Goal: Task Accomplishment & Management: Manage account settings

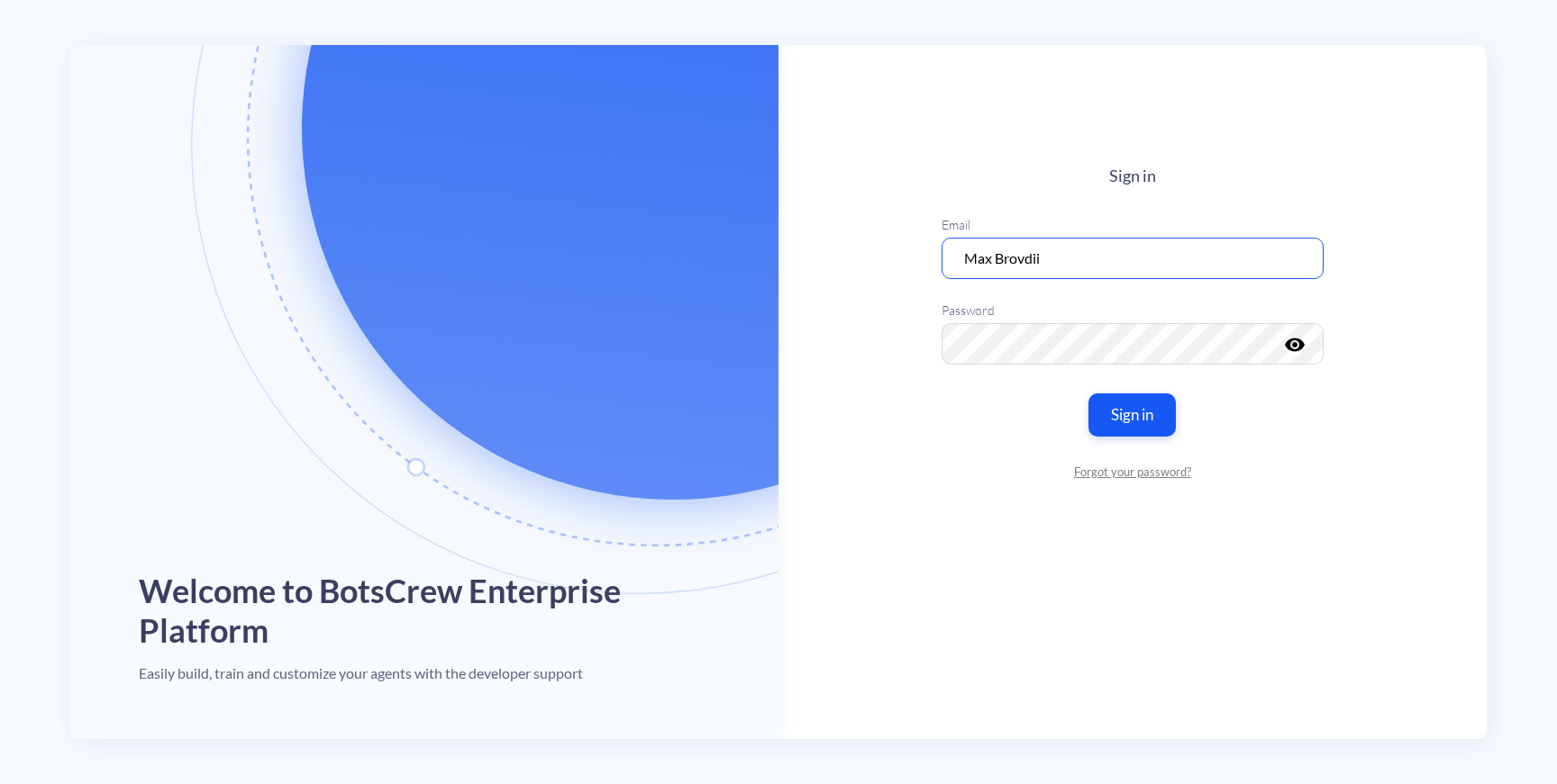
drag, startPoint x: 1093, startPoint y: 258, endPoint x: 948, endPoint y: 258, distance: 145.0
click at [948, 258] on input "Max Brovdii" at bounding box center [1133, 258] width 382 height 42
type input "[EMAIL_ADDRESS][DOMAIN_NAME]"
click at [1295, 346] on keeper-lock "Open Keeper Popup" at bounding box center [1291, 344] width 22 height 22
click at [1304, 346] on icon "visibility" at bounding box center [1295, 345] width 22 height 22
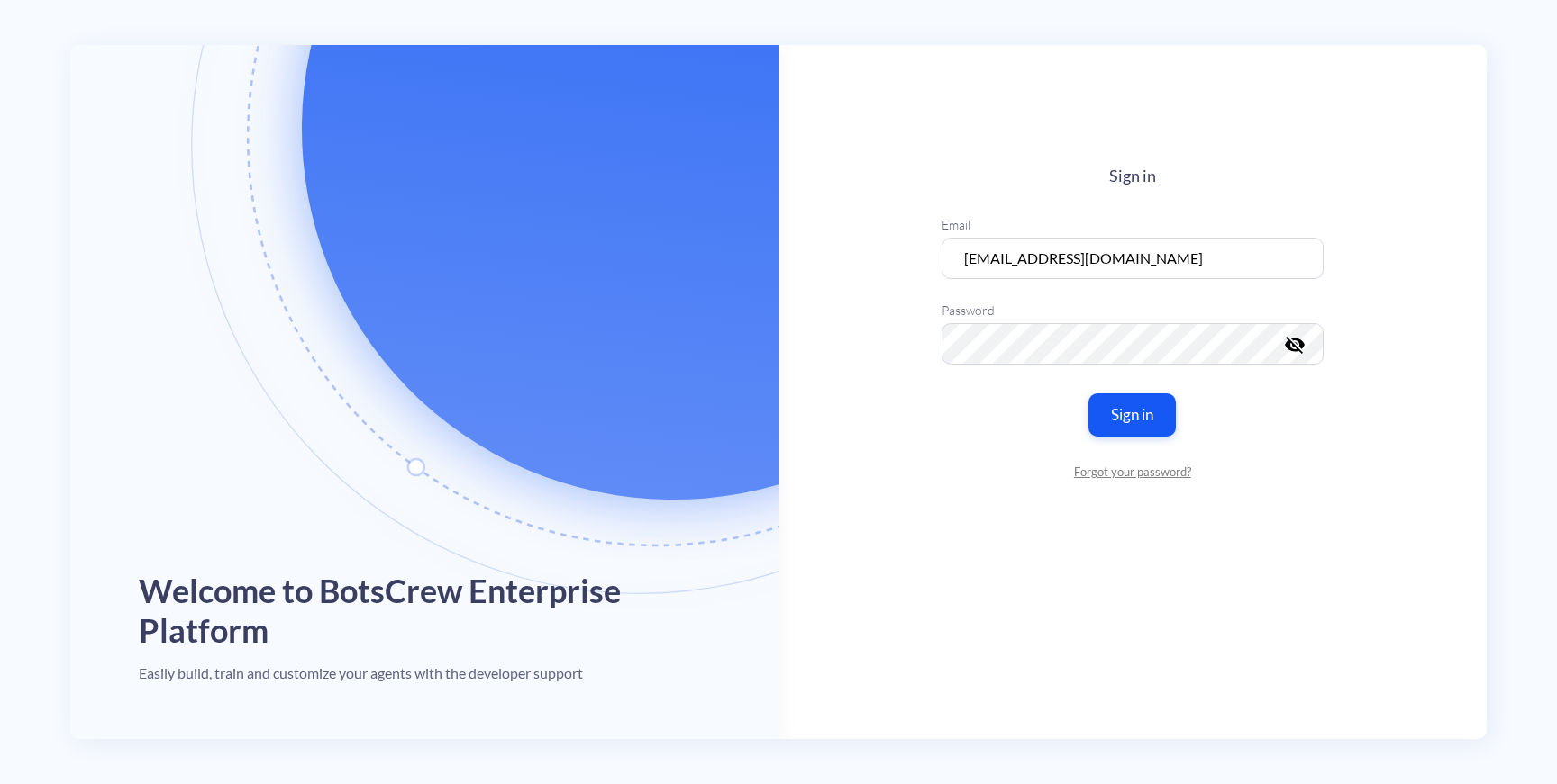
click at [848, 505] on main "Sign in Email [EMAIL_ADDRESS][DOMAIN_NAME] Password visibility_off Sign in Forg…" at bounding box center [1133, 392] width 708 height 694
click at [906, 529] on main "Sign in Email [EMAIL_ADDRESS][DOMAIN_NAME] Password visibility_off Sign in Forg…" at bounding box center [1133, 392] width 708 height 694
click at [1160, 432] on button "Sign in" at bounding box center [1132, 415] width 92 height 45
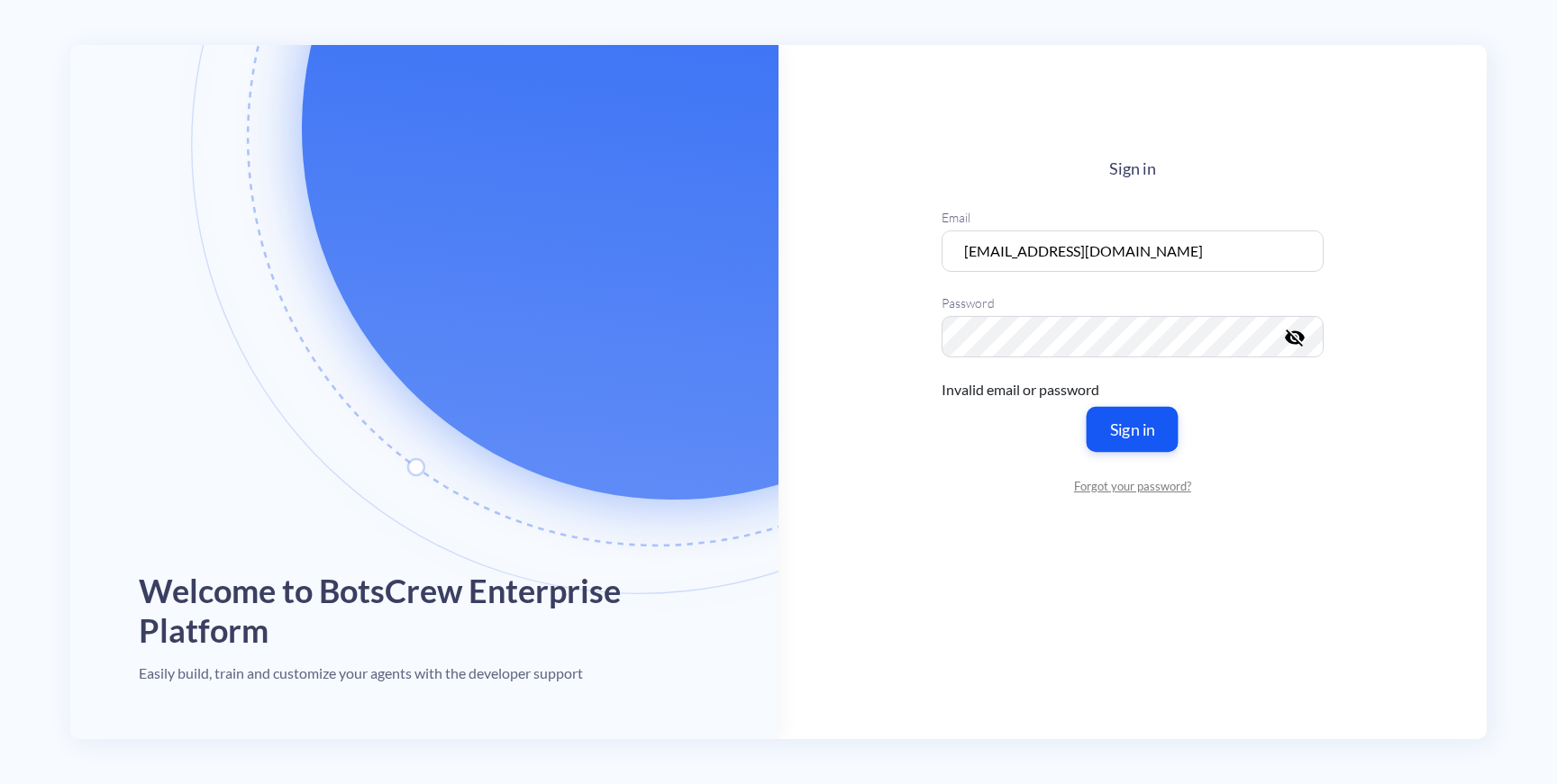
click at [1114, 422] on button "Sign in" at bounding box center [1132, 430] width 92 height 45
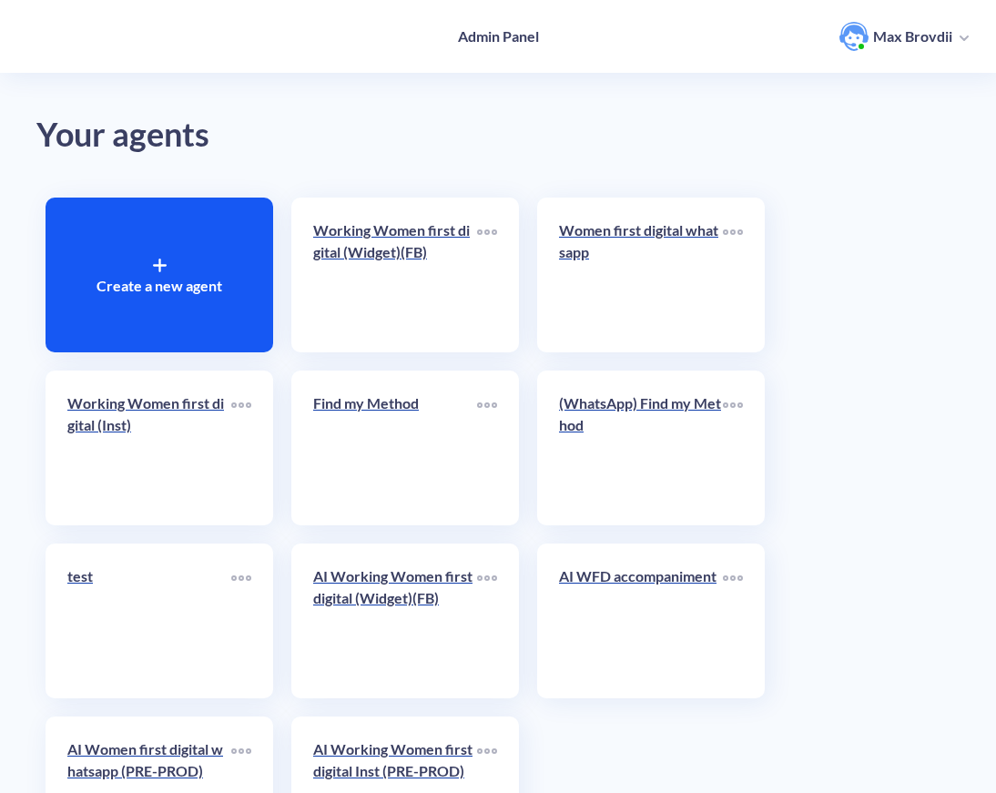
click at [962, 34] on span "button" at bounding box center [964, 36] width 9 height 20
click at [868, 154] on li "Log out" at bounding box center [900, 164] width 155 height 36
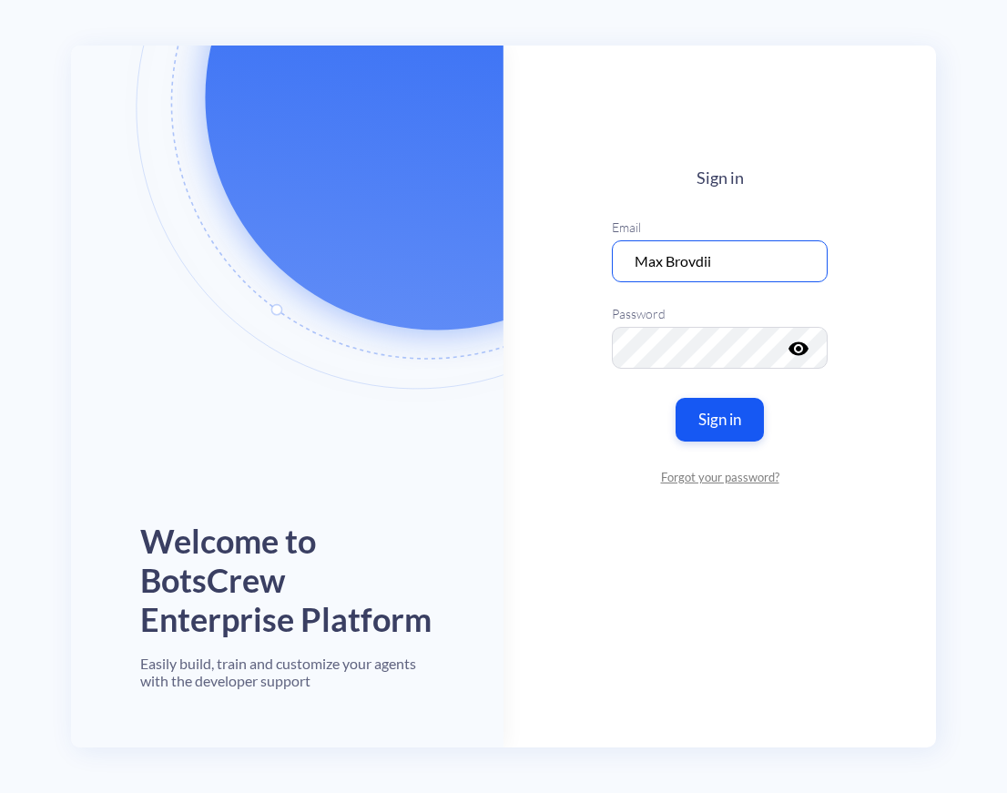
click at [746, 263] on input "Max Brovdii" at bounding box center [720, 261] width 216 height 42
type input "[EMAIL_ADDRESS][DOMAIN_NAME]"
click at [809, 348] on icon "visibility" at bounding box center [799, 349] width 22 height 22
click at [595, 407] on main "Sign in Email [EMAIL_ADDRESS][DOMAIN_NAME] Password visibility_off Sign in Forg…" at bounding box center [720, 397] width 433 height 702
click at [757, 418] on button "Sign in" at bounding box center [720, 420] width 93 height 46
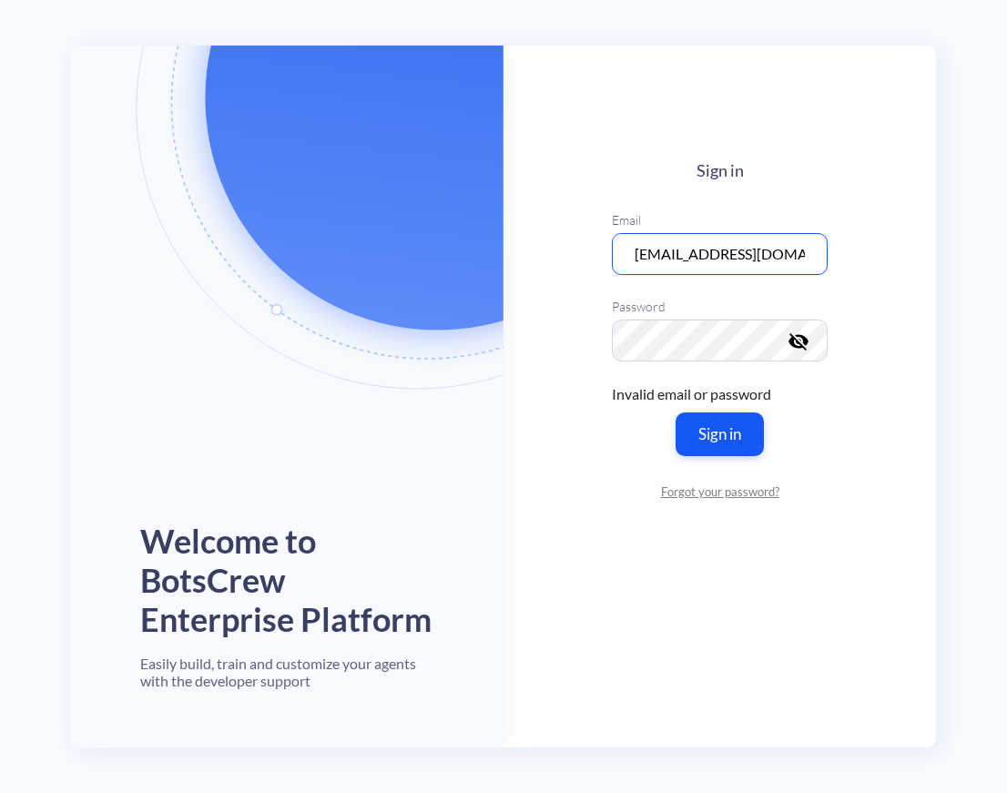
click at [724, 254] on input "[EMAIL_ADDRESS][DOMAIN_NAME]" at bounding box center [720, 254] width 216 height 42
click at [606, 452] on main "Sign in Email maksym.brovdii@botscrew.com Password visibility_off Invalid email…" at bounding box center [720, 397] width 433 height 702
click at [751, 432] on button "Sign in" at bounding box center [720, 435] width 93 height 46
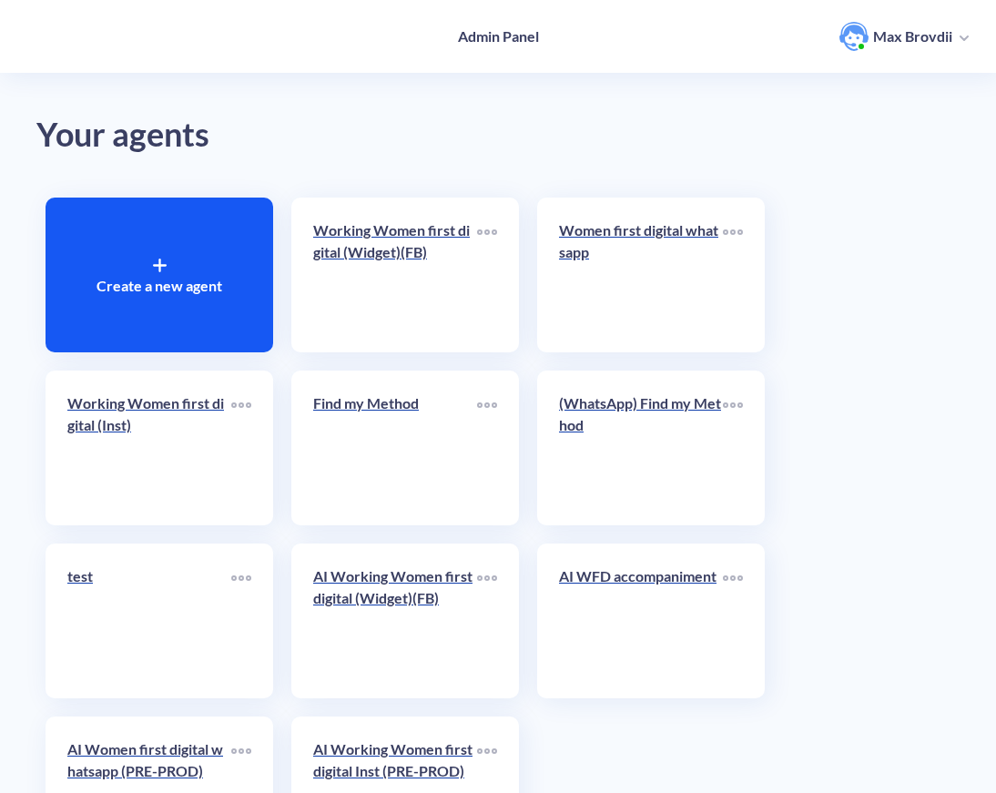
click at [937, 70] on div "Admin Panel Max Brovdii" at bounding box center [498, 36] width 996 height 73
click at [956, 39] on span "Max Brovdii" at bounding box center [904, 36] width 129 height 29
click at [893, 166] on li "Log out" at bounding box center [900, 164] width 155 height 36
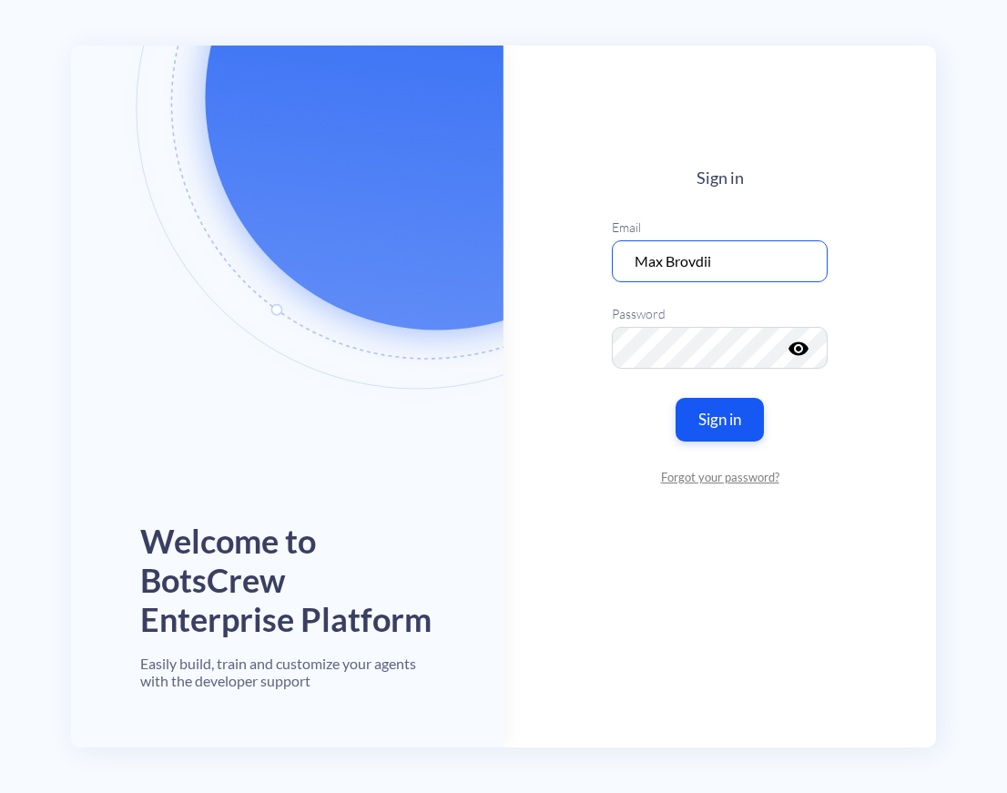
drag, startPoint x: 749, startPoint y: 260, endPoint x: 600, endPoint y: 270, distance: 149.6
click at [600, 270] on main "Sign in Email Max Brovdii Password visibility Sign in Forgot your password?" at bounding box center [720, 397] width 433 height 702
click at [741, 426] on button "Sign in" at bounding box center [720, 420] width 93 height 46
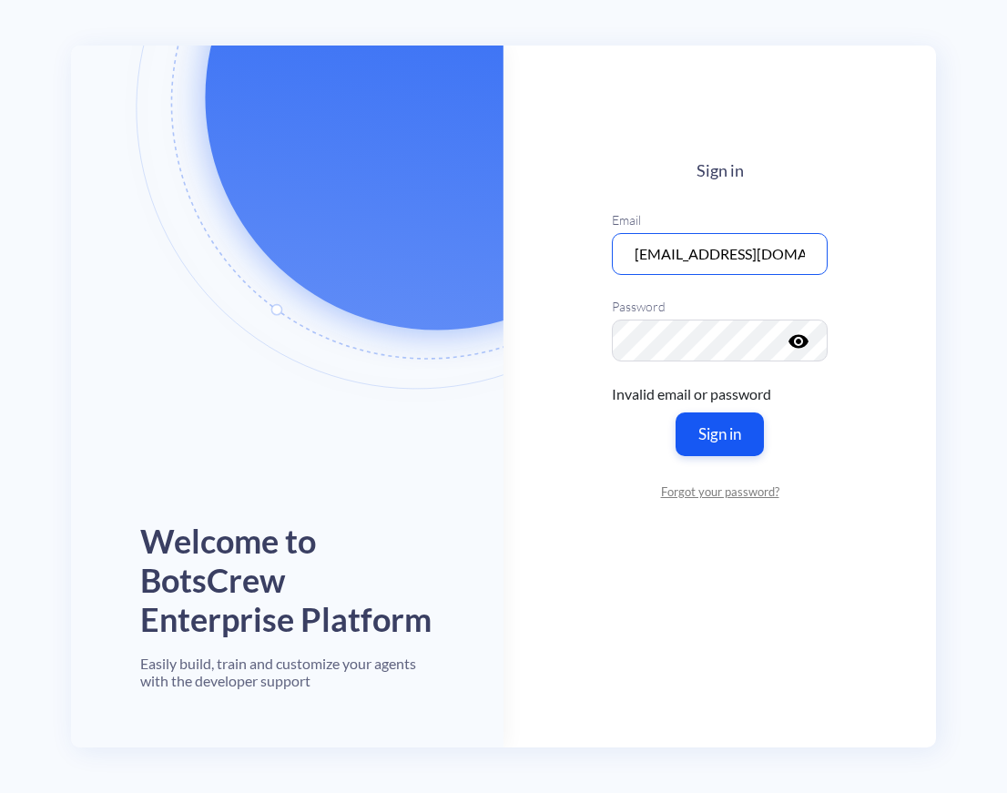
click at [716, 266] on input "admin@botscrew.com" at bounding box center [720, 254] width 216 height 42
click at [713, 260] on input "admin@botscrew.com" at bounding box center [720, 254] width 216 height 42
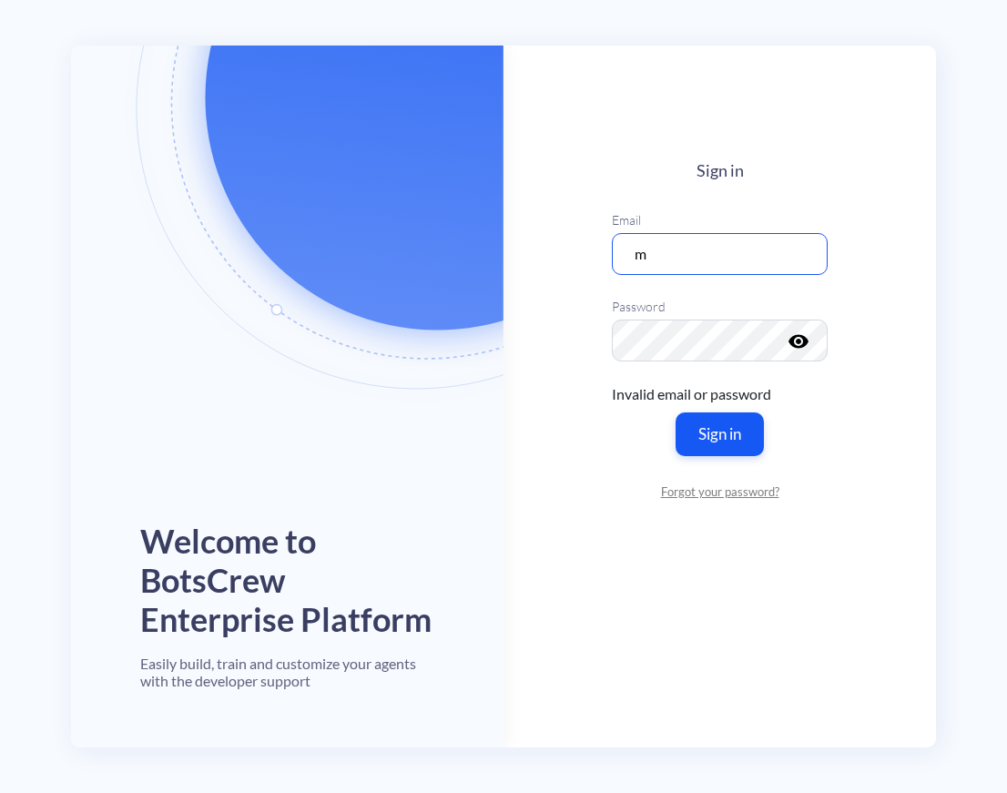
type input "[EMAIL_ADDRESS][DOMAIN_NAME]"
click at [808, 341] on icon "visibility" at bounding box center [799, 342] width 22 height 22
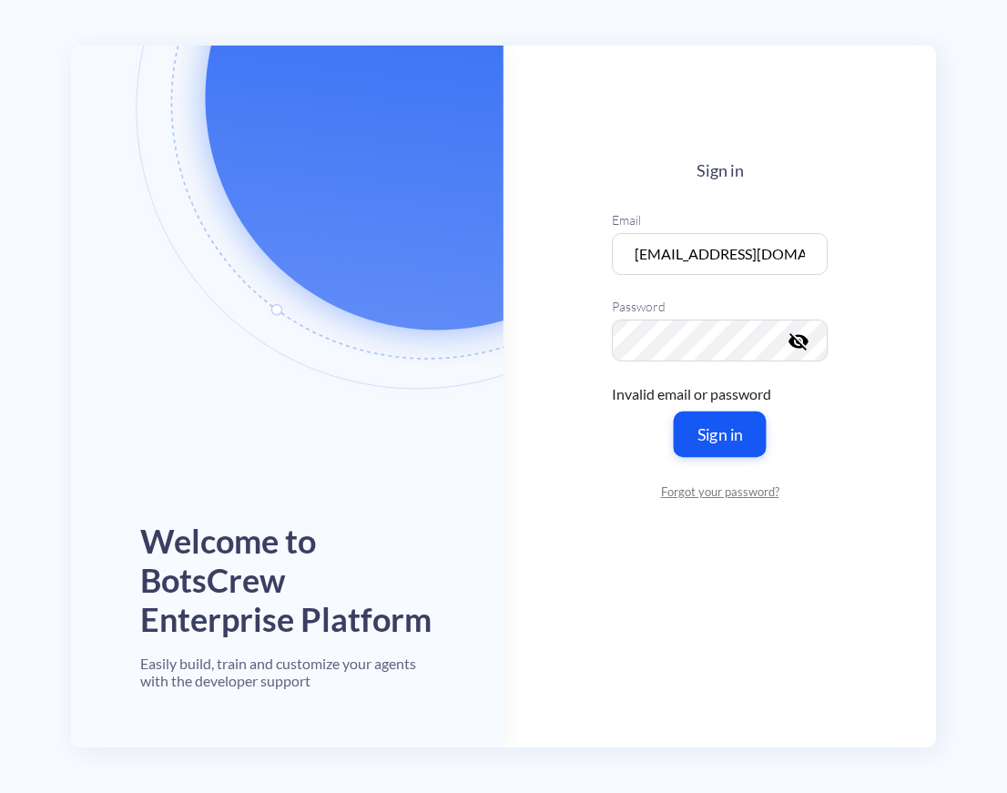
click at [718, 434] on button "Sign in" at bounding box center [720, 435] width 93 height 46
